Goal: Navigation & Orientation: Find specific page/section

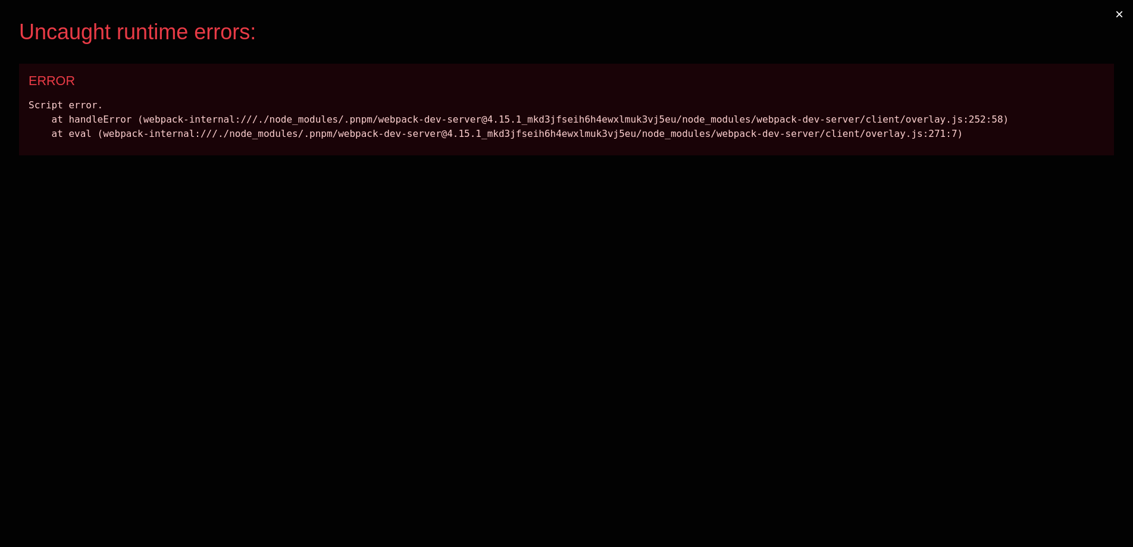
click at [1120, 11] on button "×" at bounding box center [1119, 14] width 27 height 29
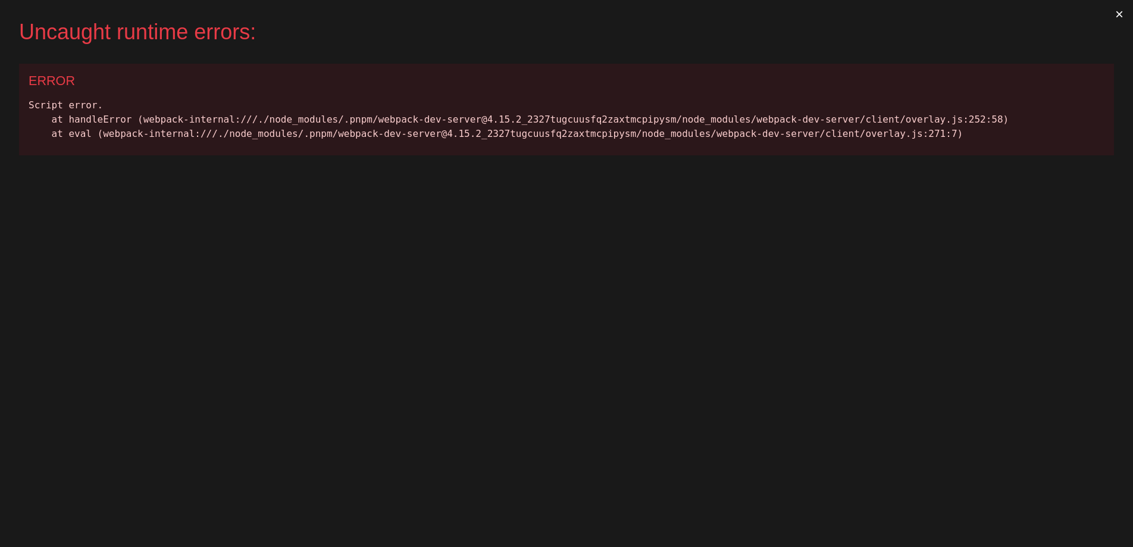
click at [1116, 12] on button "×" at bounding box center [1119, 14] width 27 height 29
click at [1123, 12] on button "×" at bounding box center [1119, 14] width 27 height 29
